Goal: Ask a question: Seek information or help from site administrators or community

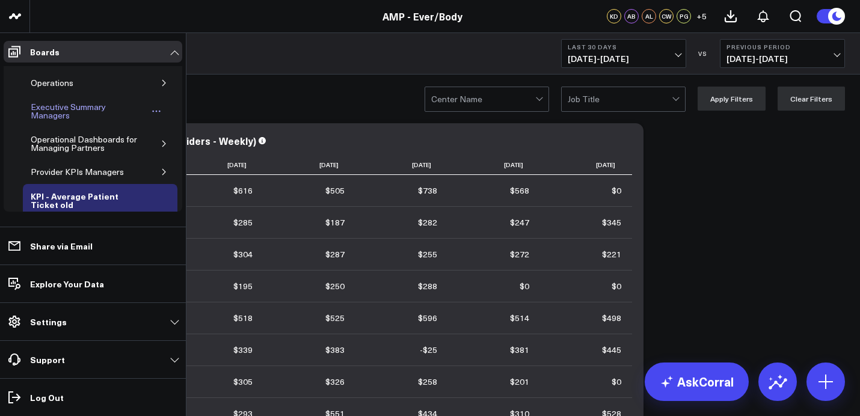
click at [61, 105] on div "Executive Summary Managers" at bounding box center [88, 111] width 120 height 23
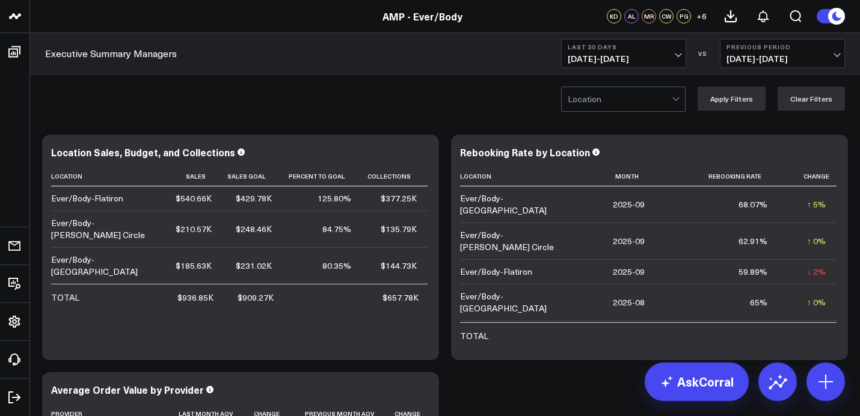
click at [628, 60] on span "[DATE] - [DATE]" at bounding box center [624, 59] width 112 height 10
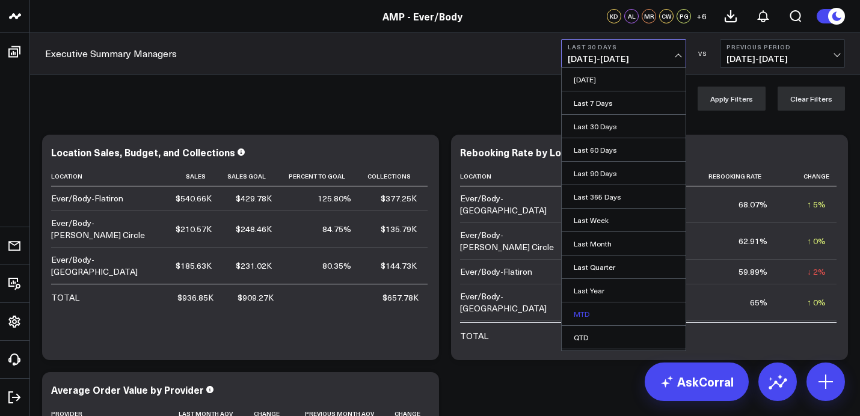
click at [585, 312] on link "MTD" at bounding box center [624, 313] width 124 height 23
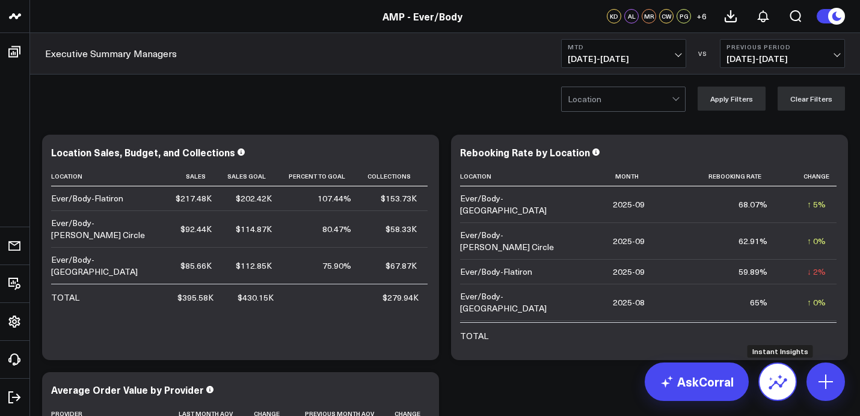
click at [774, 392] on button at bounding box center [777, 382] width 38 height 38
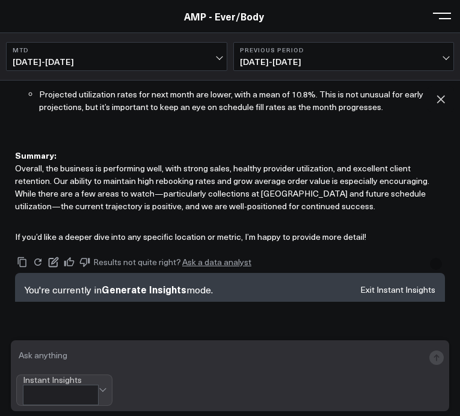
scroll to position [1117, 0]
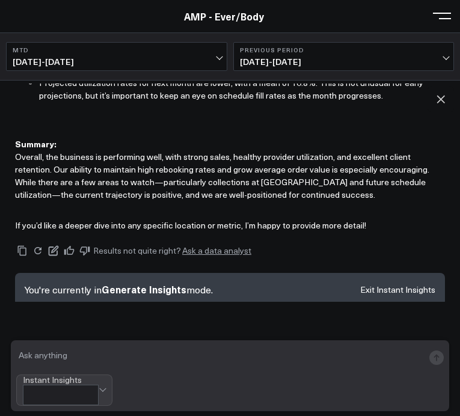
click at [181, 363] on textarea at bounding box center [219, 358] width 407 height 24
type textarea "Flatiron mtd detailed"
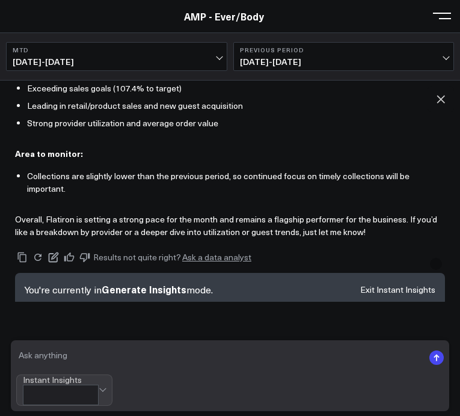
scroll to position [2693, 0]
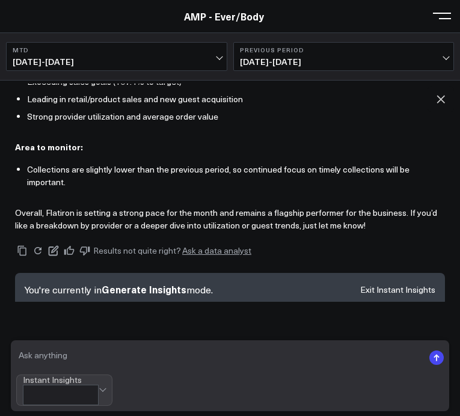
click at [162, 370] on textarea at bounding box center [219, 358] width 407 height 24
type textarea "utilization mtd faltiron"
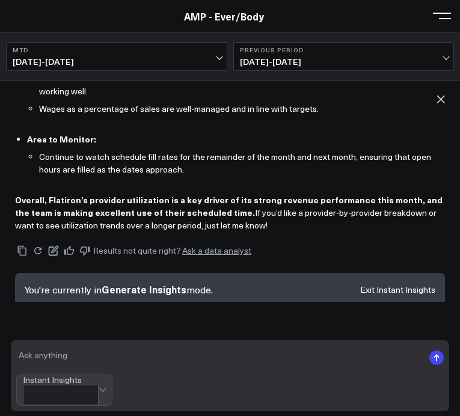
scroll to position [61, 0]
click at [129, 370] on textarea at bounding box center [219, 358] width 407 height 24
type textarea "rebook rate mtd flatiron"
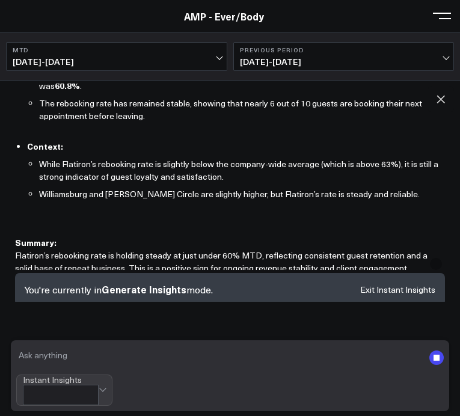
scroll to position [4084, 0]
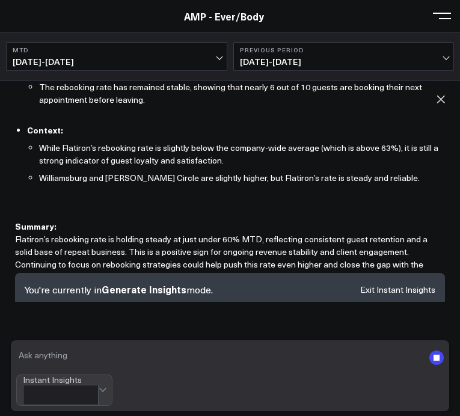
click at [239, 357] on textarea at bounding box center [219, 358] width 407 height 24
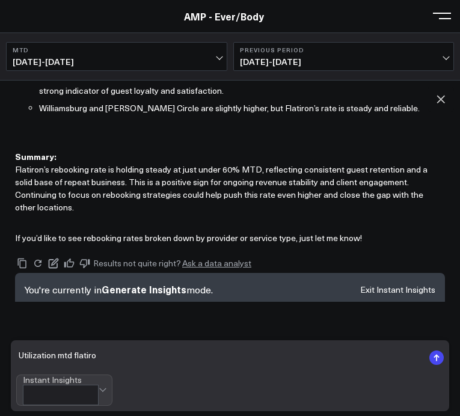
type textarea "Utilization mtd flatiron"
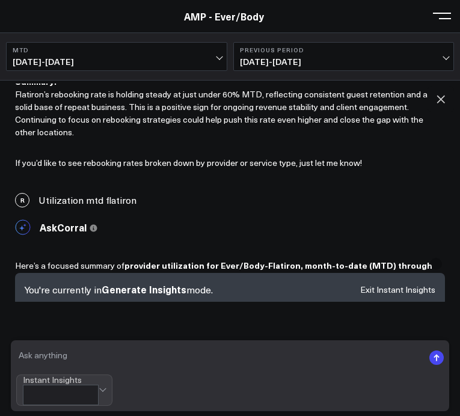
scroll to position [4209, 0]
